Goal: Feedback & Contribution: Leave review/rating

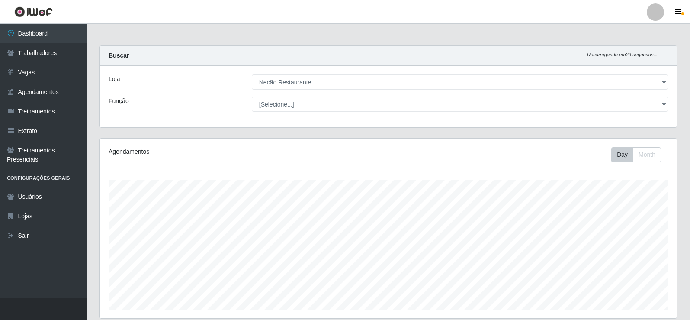
select select "334"
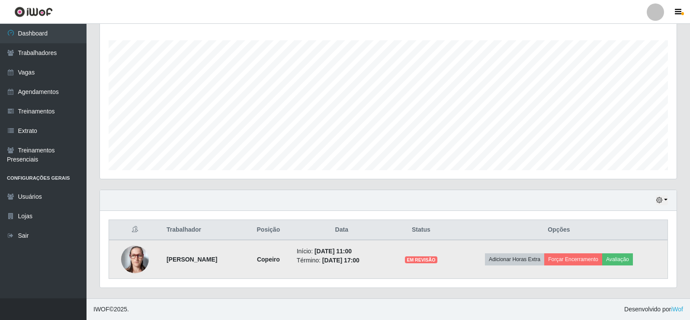
scroll to position [180, 577]
click at [625, 258] on button "Avaliação" at bounding box center [617, 259] width 31 height 12
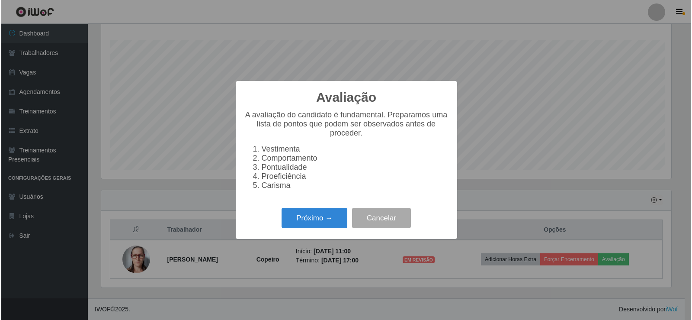
scroll to position [180, 572]
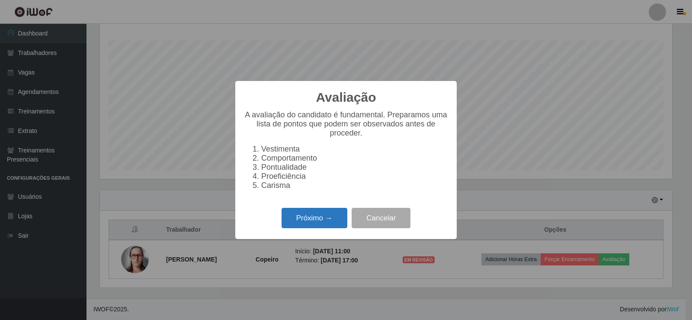
click at [342, 221] on button "Próximo →" at bounding box center [315, 218] width 66 height 20
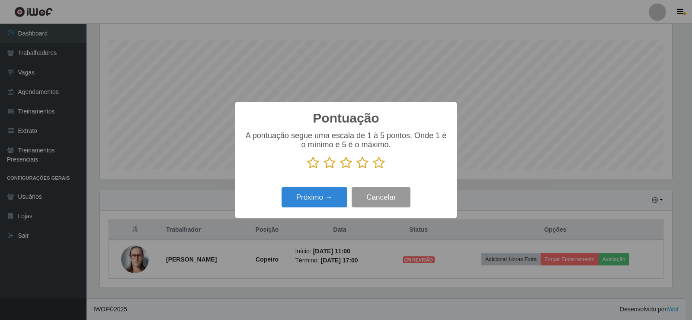
scroll to position [432354, 431962]
click at [375, 164] on icon at bounding box center [379, 162] width 12 height 13
click at [373, 169] on input "radio" at bounding box center [373, 169] width 0 height 0
click at [335, 187] on div "Próximo → Cancelar" at bounding box center [346, 197] width 204 height 25
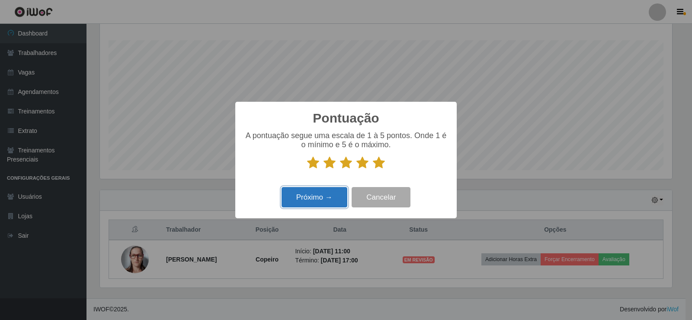
click at [328, 207] on button "Próximo →" at bounding box center [315, 197] width 66 height 20
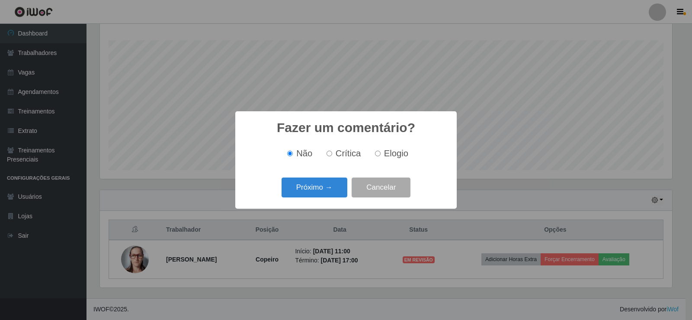
drag, startPoint x: 327, startPoint y: 202, endPoint x: 327, endPoint y: 195, distance: 6.9
click at [327, 202] on div "Fazer um comentário? × Não Crítica Elogio Próximo → Cancelar" at bounding box center [345, 159] width 221 height 97
click at [327, 195] on button "Próximo →" at bounding box center [315, 187] width 66 height 20
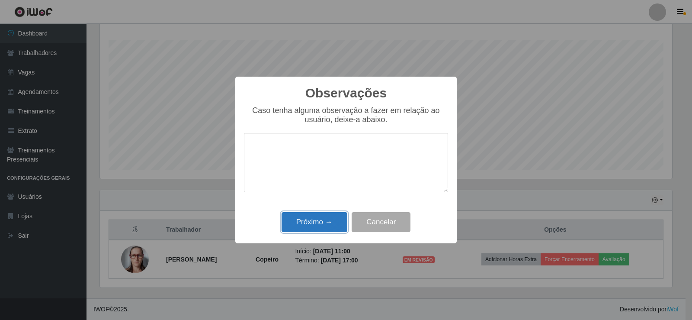
click at [324, 228] on button "Próximo →" at bounding box center [315, 222] width 66 height 20
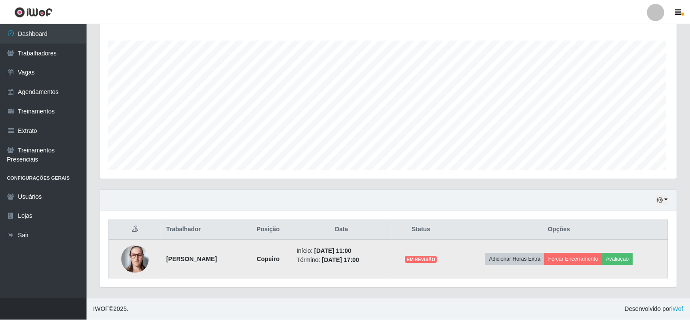
scroll to position [180, 577]
click at [580, 265] on button "Forçar Encerramento" at bounding box center [573, 259] width 58 height 12
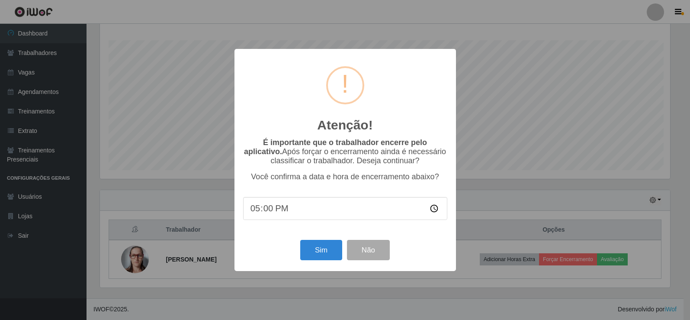
scroll to position [180, 572]
click at [326, 245] on button "Sim" at bounding box center [322, 250] width 42 height 20
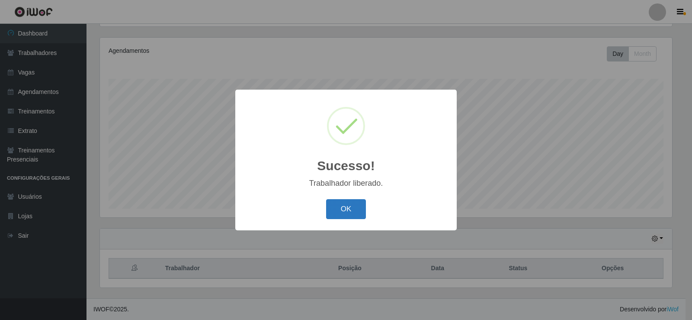
click at [355, 217] on button "OK" at bounding box center [346, 209] width 40 height 20
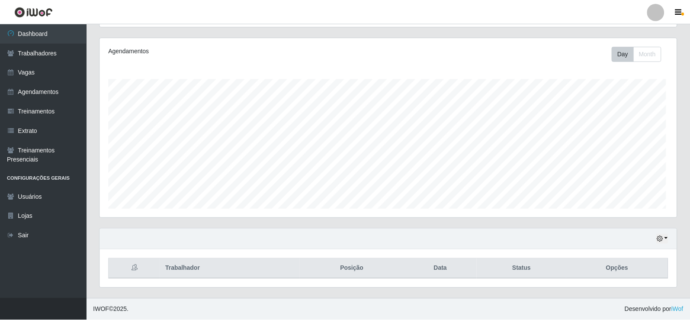
scroll to position [180, 577]
